Goal: Information Seeking & Learning: Learn about a topic

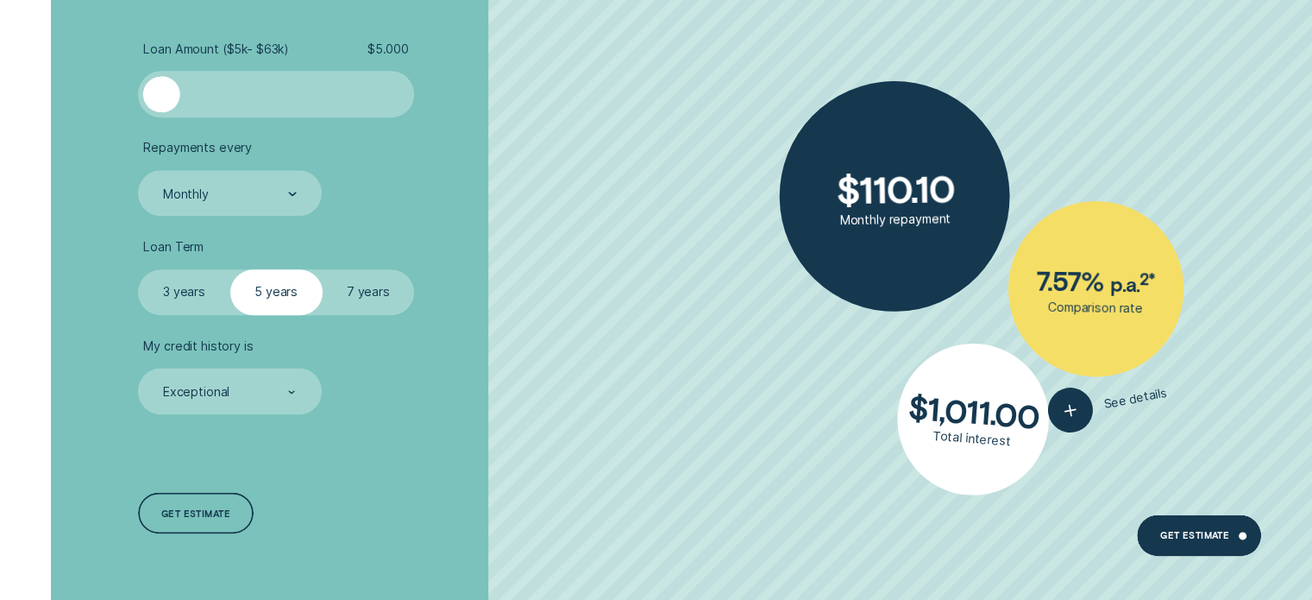
scroll to position [2157, 0]
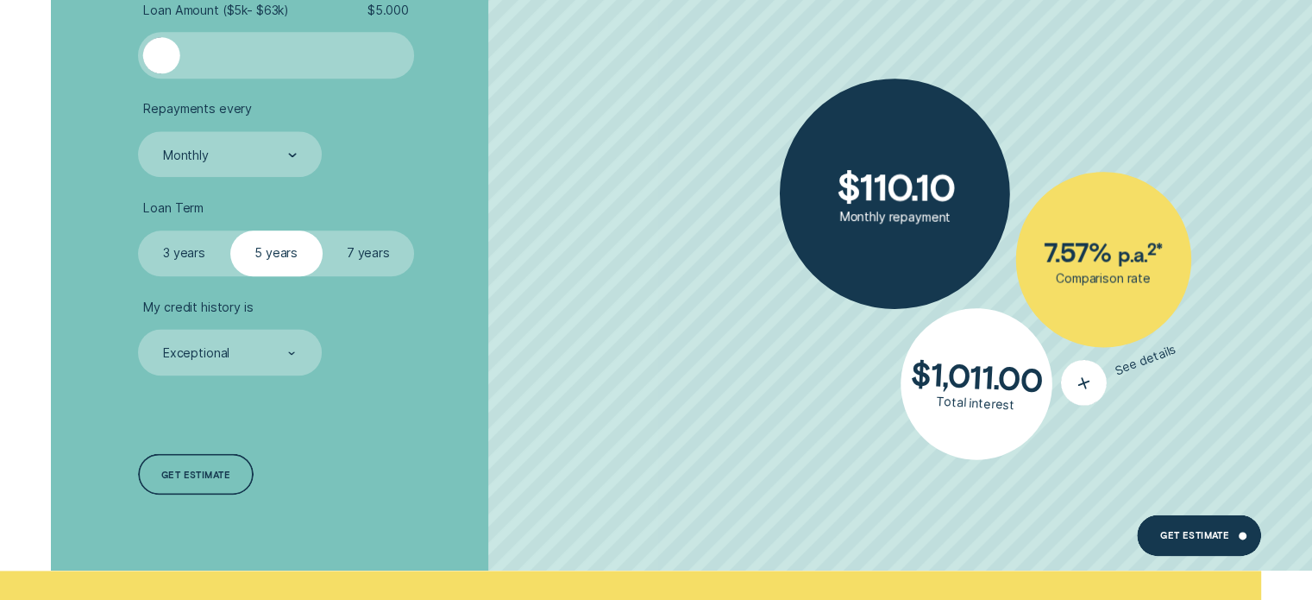
click at [1137, 362] on span "See details" at bounding box center [1146, 360] width 65 height 36
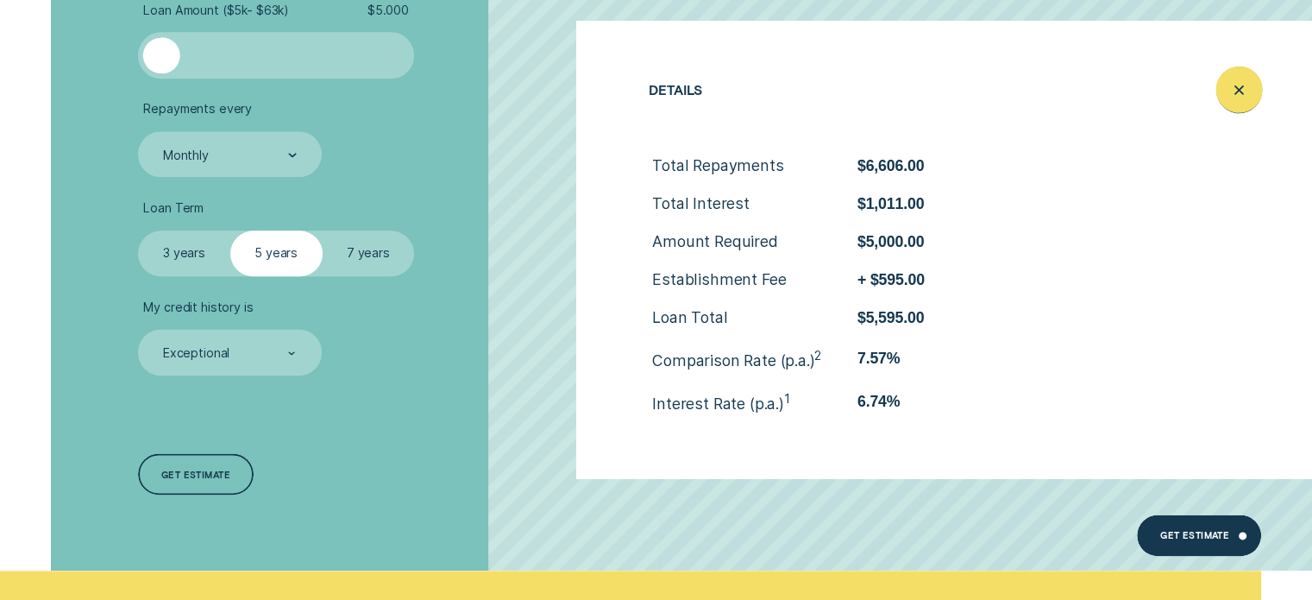
click at [1241, 92] on line "Close loan details" at bounding box center [1239, 90] width 8 height 8
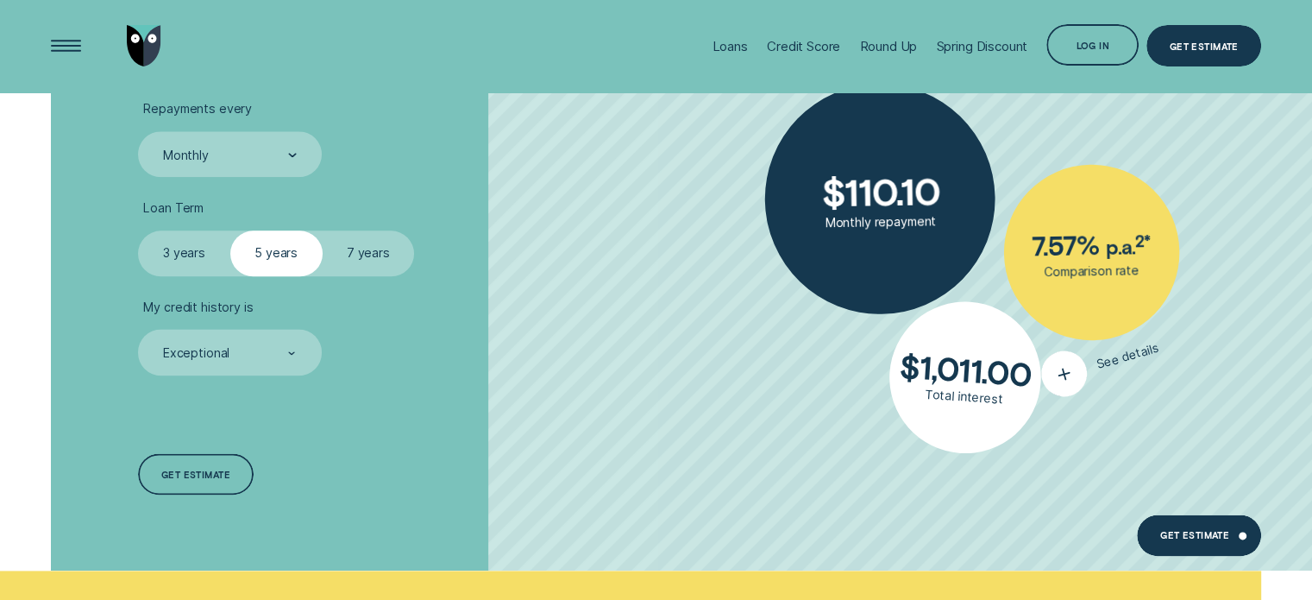
click at [1115, 364] on span "See details" at bounding box center [1129, 356] width 66 height 32
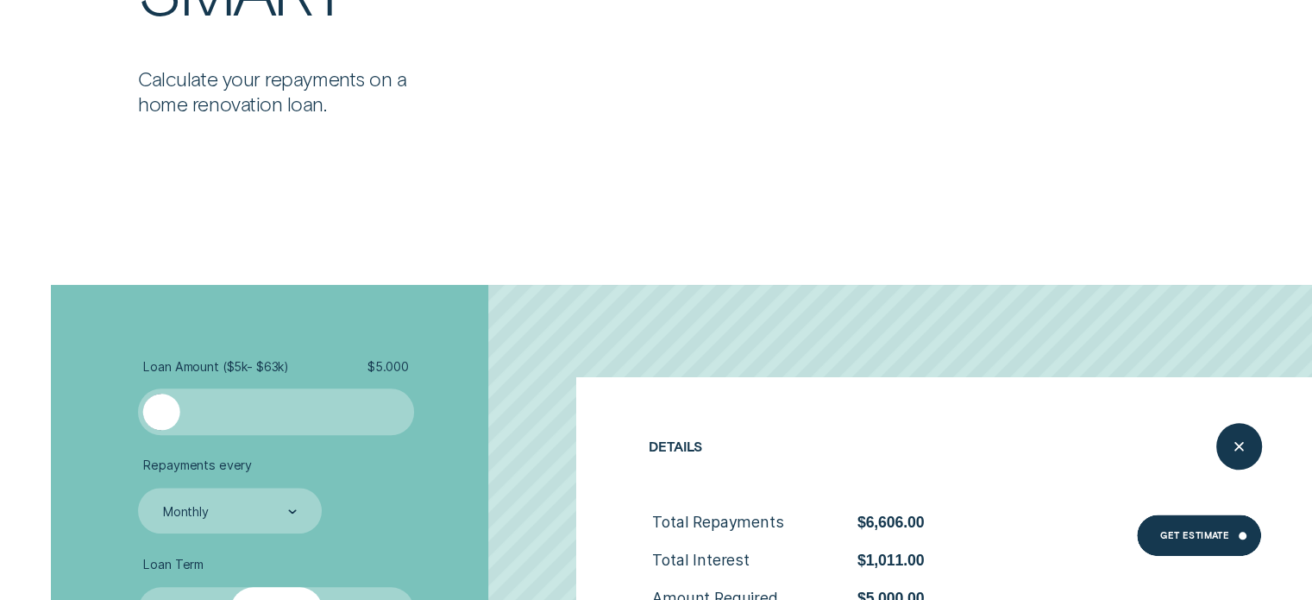
scroll to position [1812, 0]
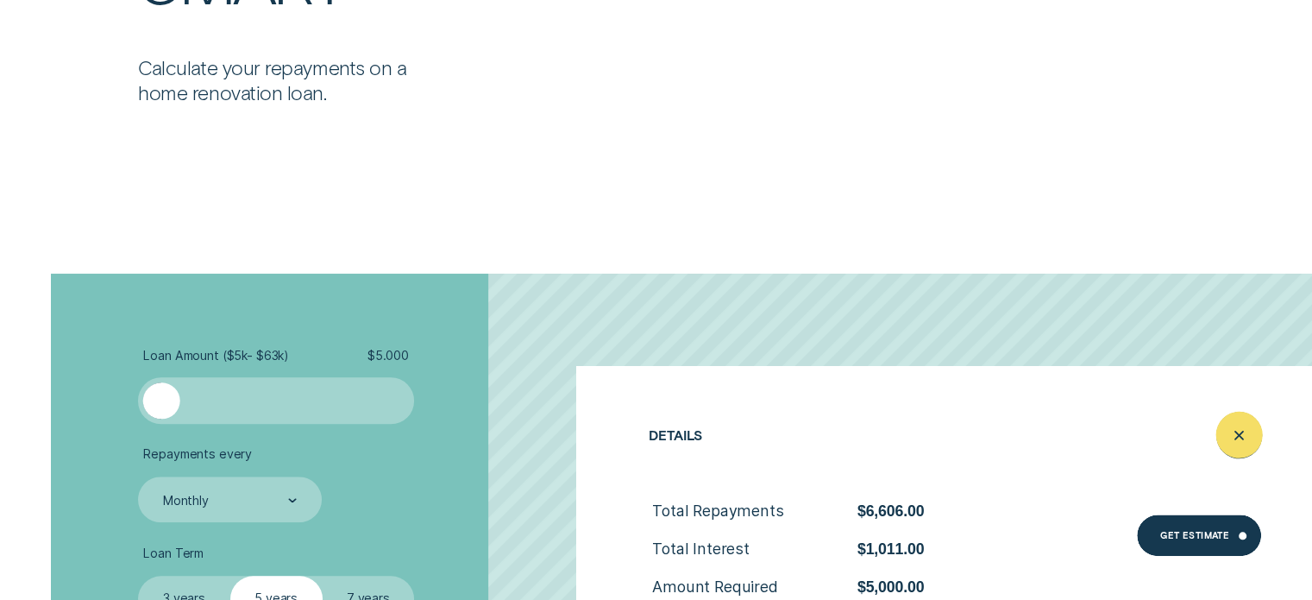
click at [1236, 421] on div "Close loan details" at bounding box center [1238, 434] width 47 height 47
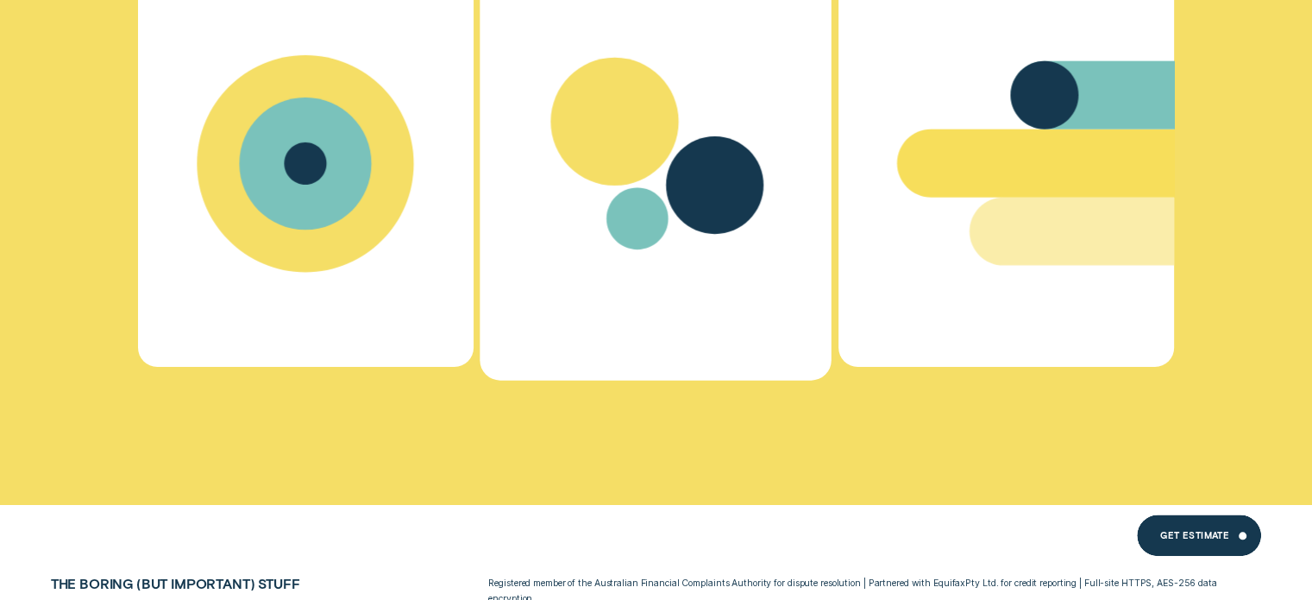
scroll to position [9632, 0]
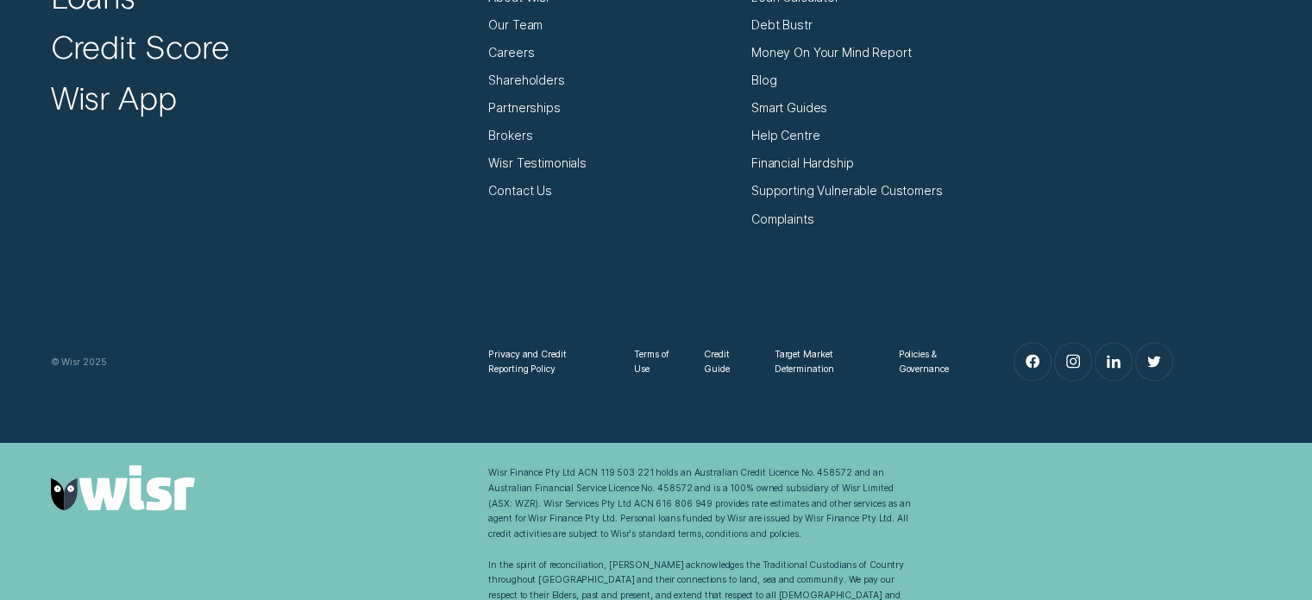
click at [372, 245] on div "Privacy and Credit Reporting Policy Terms of Use Credit Guide Target Market Det…" at bounding box center [656, 303] width 1226 height 155
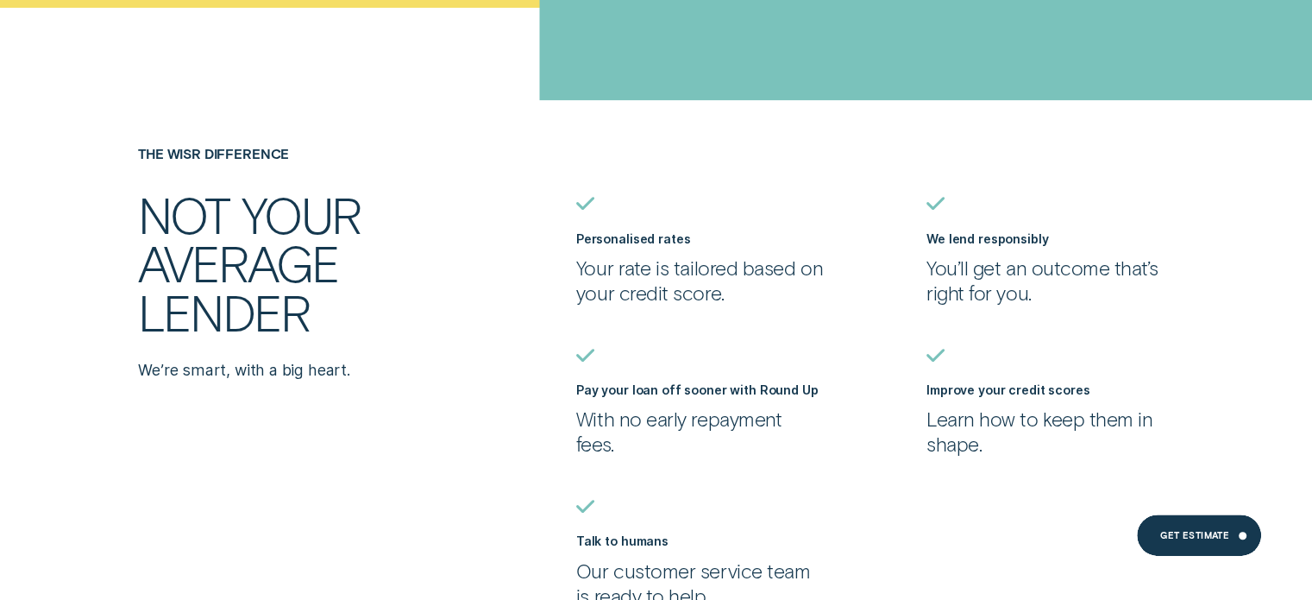
scroll to position [0, 0]
